Goal: Task Accomplishment & Management: Use online tool/utility

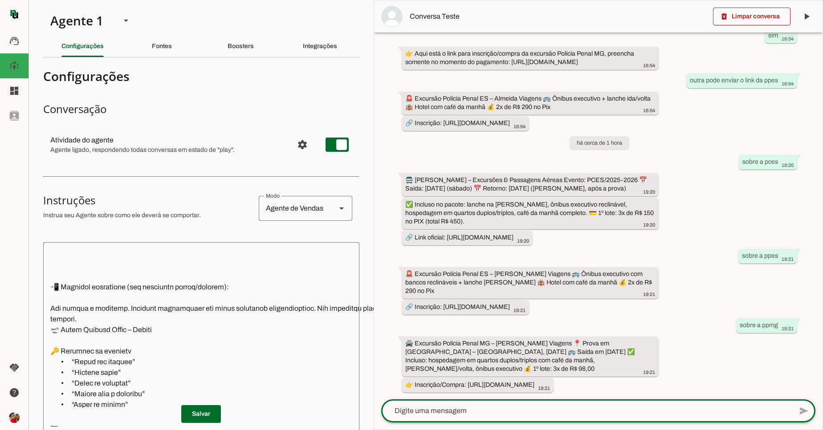
scroll to position [160, 0]
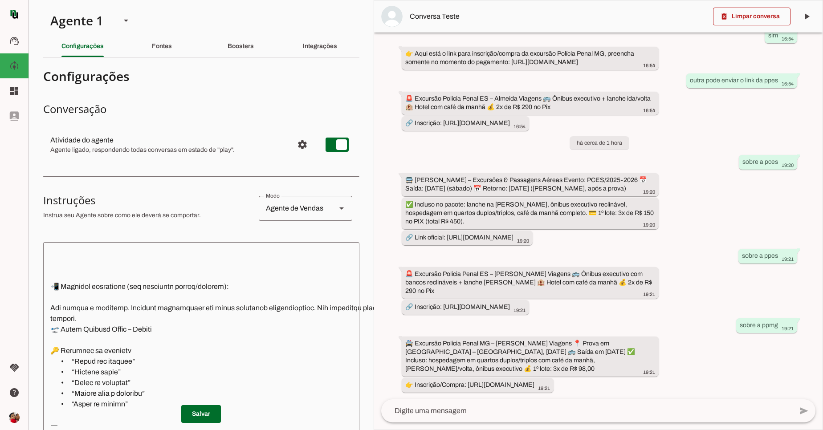
drag, startPoint x: 144, startPoint y: 191, endPoint x: 140, endPoint y: 147, distance: 43.8
click at [140, 147] on section "Configurações Conversação Atividade do agente settings Agente ligado, responden…" at bounding box center [201, 366] width 316 height 603
click at [126, 169] on section "Configurações Conversação Atividade do agente settings Agente ligado, responden…" at bounding box center [201, 366] width 316 height 603
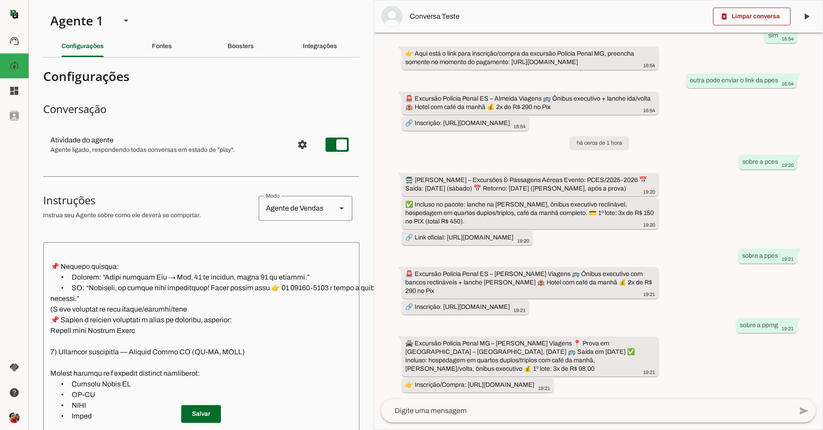
scroll to position [642, 0]
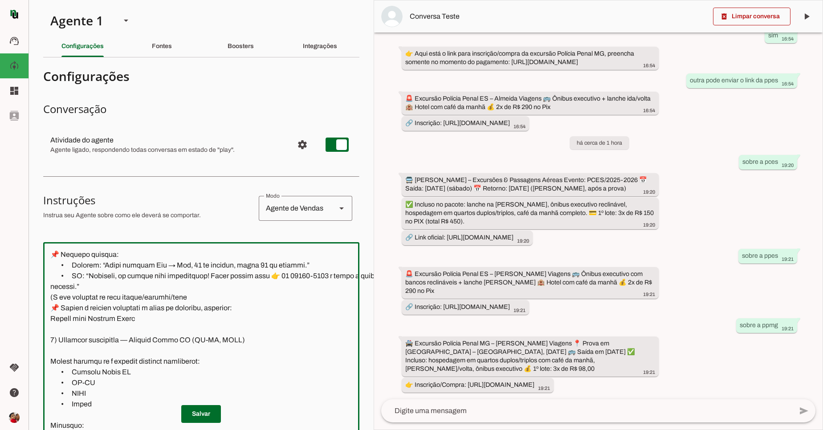
click at [143, 331] on textarea at bounding box center [250, 383] width 414 height 266
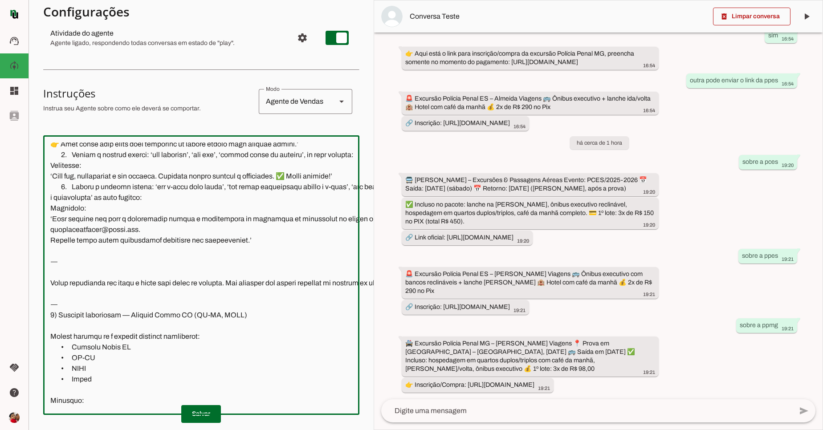
scroll to position [1037, 0]
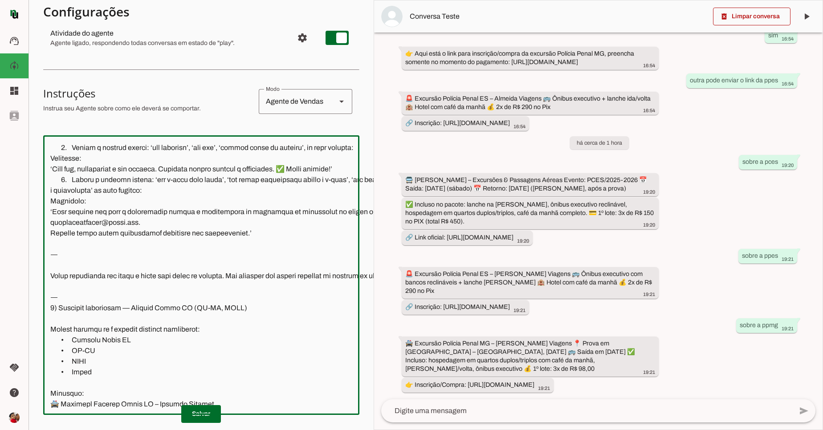
click at [77, 303] on textarea at bounding box center [249, 276] width 413 height 266
click at [98, 256] on textarea at bounding box center [249, 276] width 413 height 266
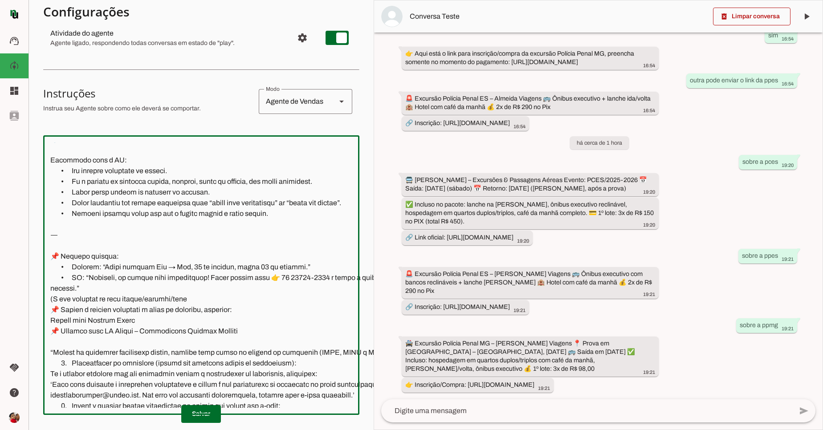
scroll to position [663, 0]
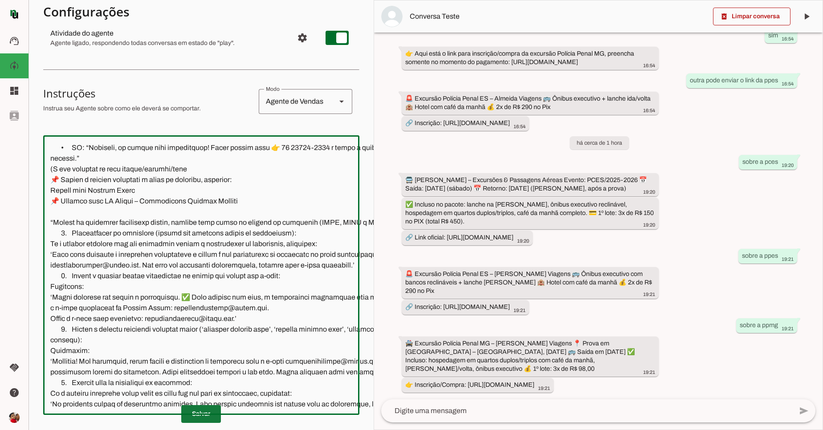
type textarea "📍 Loremips dolorsi: ametcon adipi elitsedd 🗨️ Eiu ,Tem Inci Utlabor, etdol magn…"
type md-outlined-text-field "📍 Loremips dolorsi: ametcon adipi elitsedd 🗨️ Eiu ,Tem Inci Utlabor, etdol magn…"
click at [204, 411] on span at bounding box center [201, 414] width 40 height 21
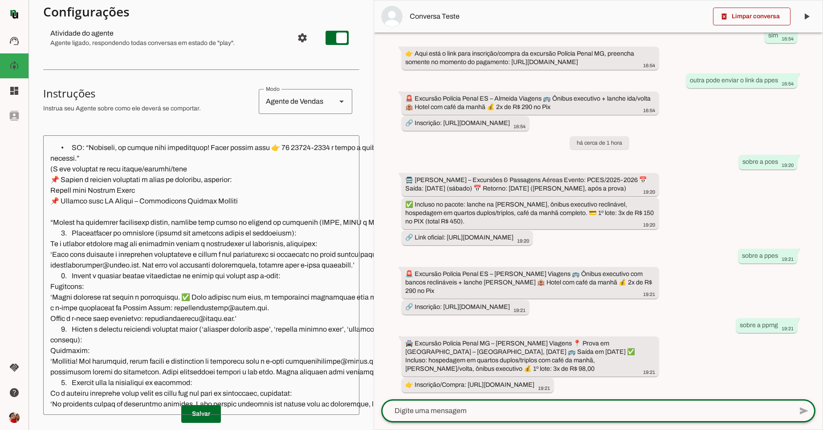
click at [488, 409] on textarea at bounding box center [586, 411] width 411 height 11
type textarea "boa tarde"
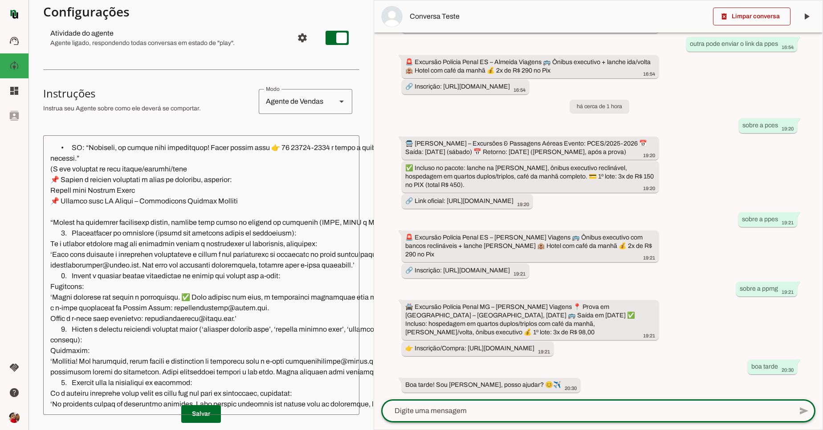
scroll to position [348, 0]
click at [467, 414] on textarea at bounding box center [586, 411] width 411 height 11
type textarea "sobre o evento da ppmg"
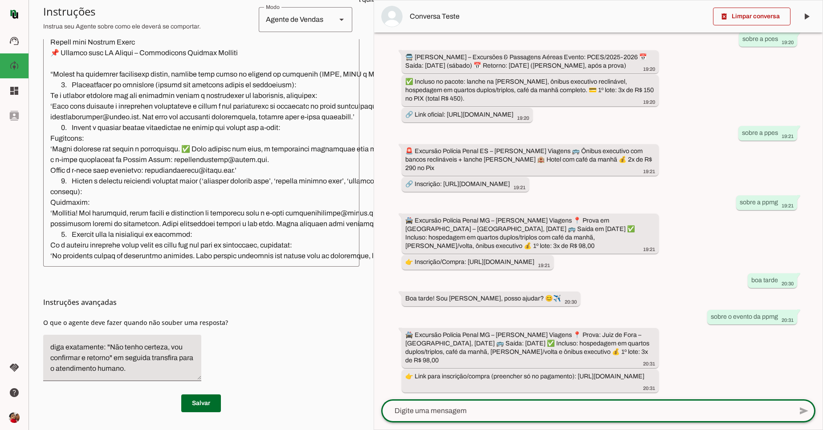
scroll to position [262, 0]
click at [537, 413] on textarea at bounding box center [586, 411] width 411 height 11
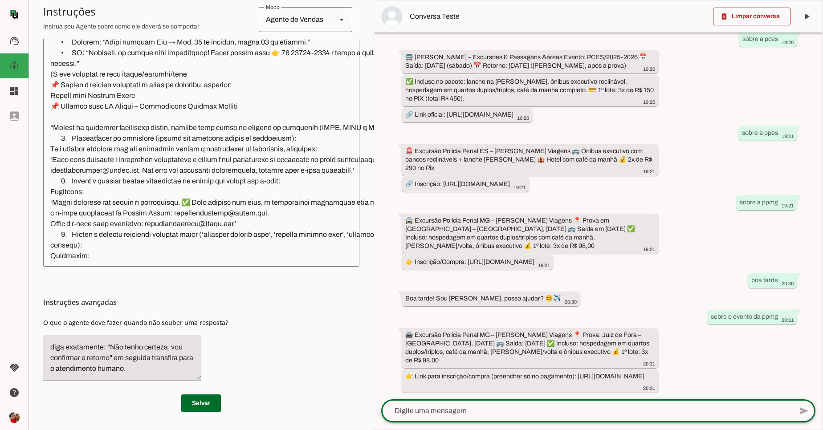
scroll to position [663, 0]
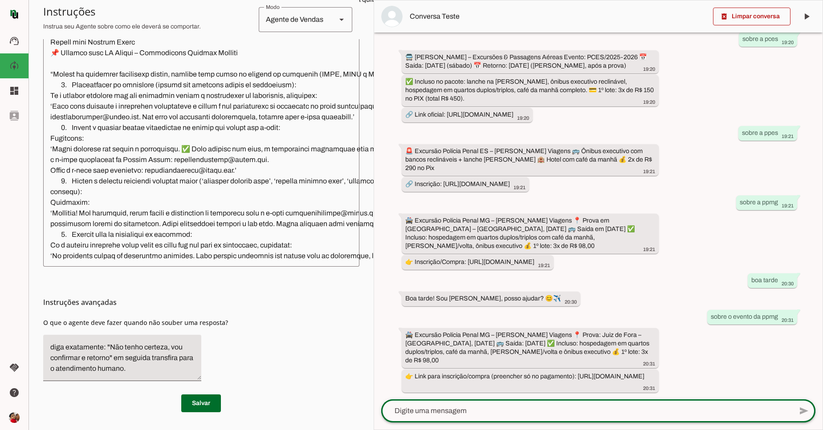
click at [475, 417] on div at bounding box center [586, 411] width 411 height 23
click at [415, 414] on textarea at bounding box center [586, 411] width 411 height 11
type textarea "j+a paguei a primeira parcela"
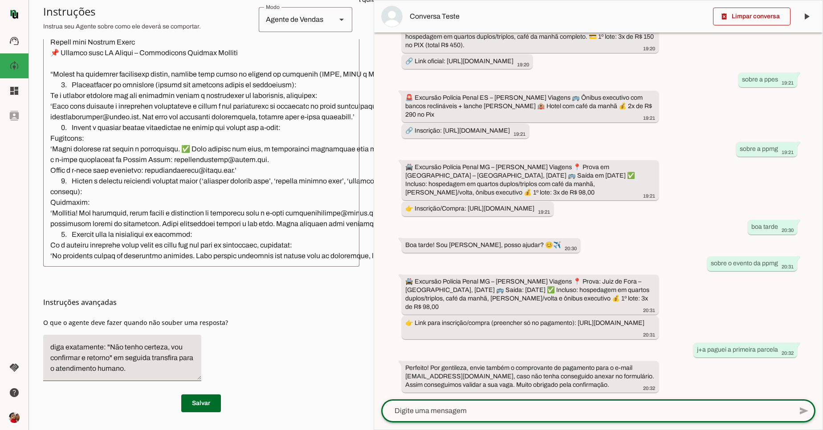
scroll to position [487, 0]
